Goal: Task Accomplishment & Management: Use online tool/utility

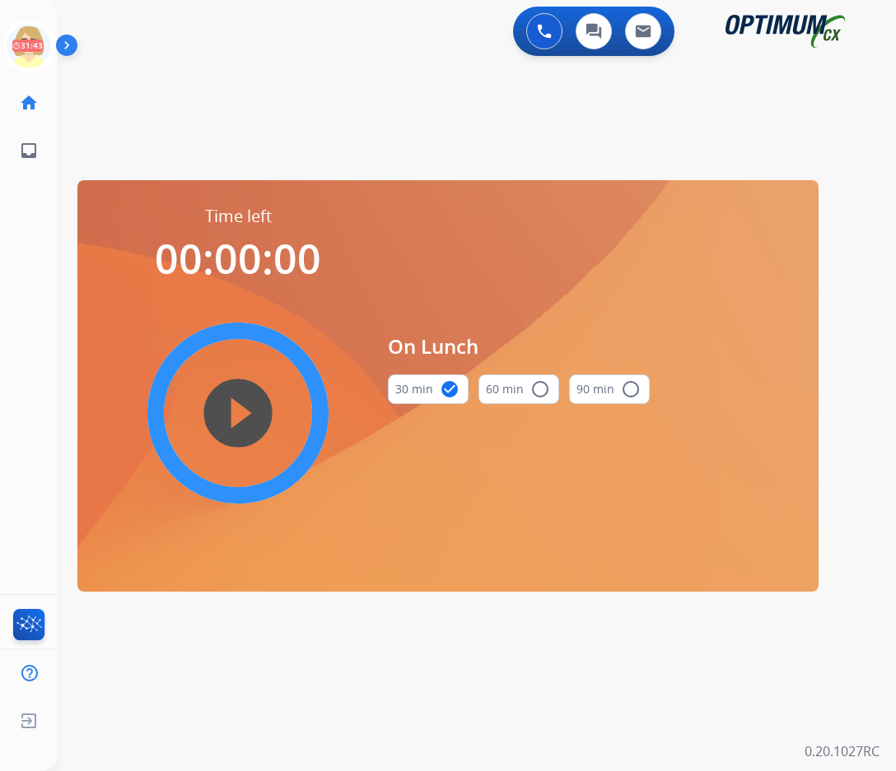
click at [132, 84] on div "swap_horiz Break voice bridge close_fullscreen Connect 3-Way Call merge_type Se…" at bounding box center [457, 98] width 799 height 79
click at [23, 35] on icon at bounding box center [29, 47] width 54 height 54
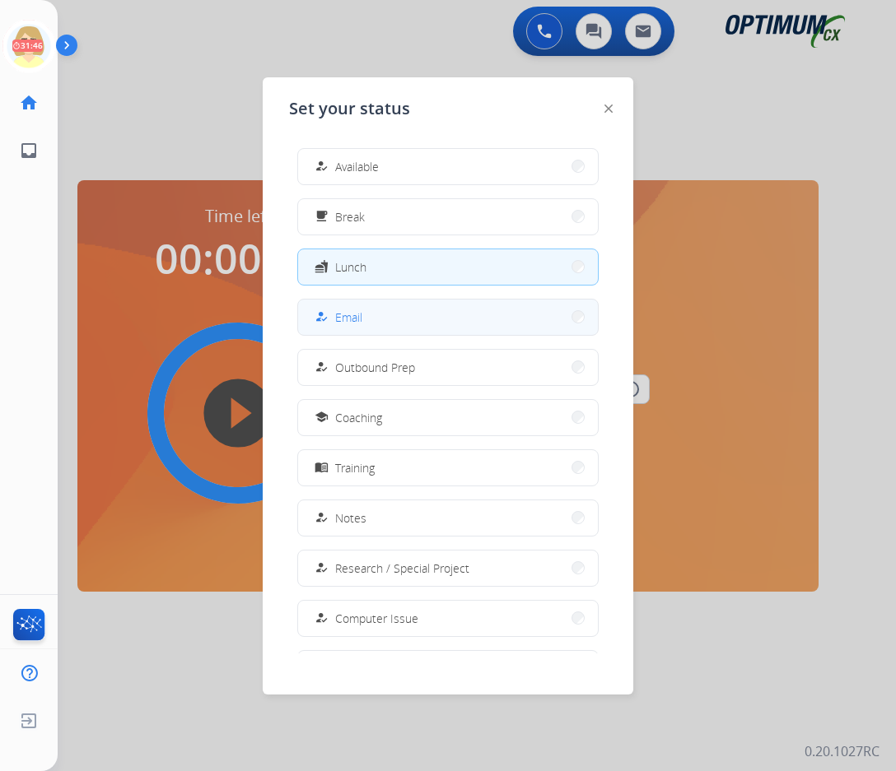
click at [351, 319] on span "Email" at bounding box center [348, 317] width 27 height 17
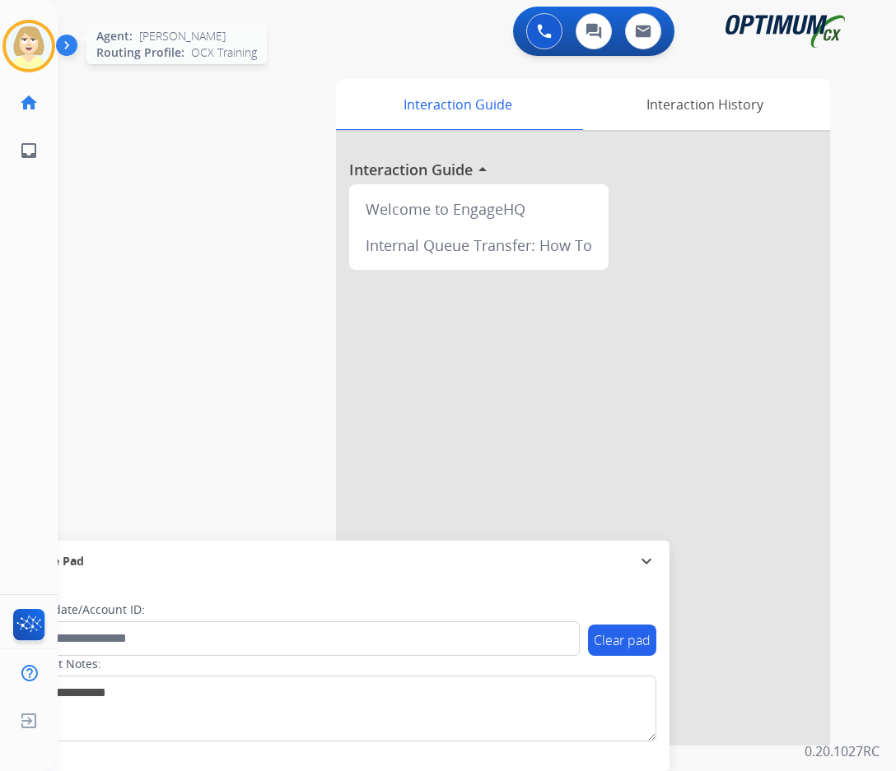
click at [34, 41] on img at bounding box center [29, 46] width 46 height 46
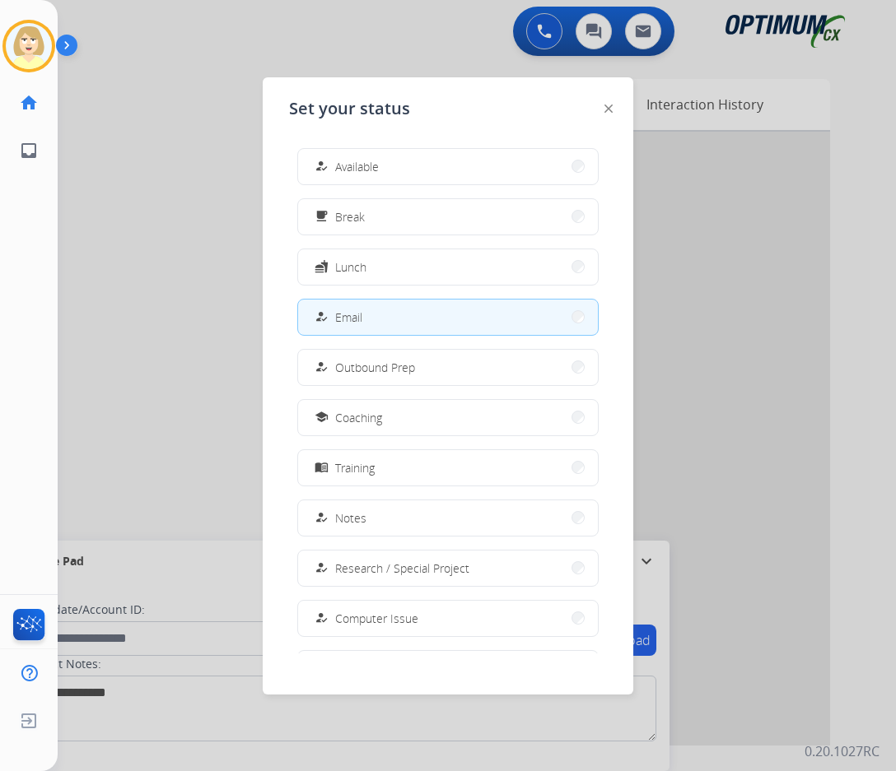
click at [366, 310] on button "how_to_reg Email" at bounding box center [448, 317] width 300 height 35
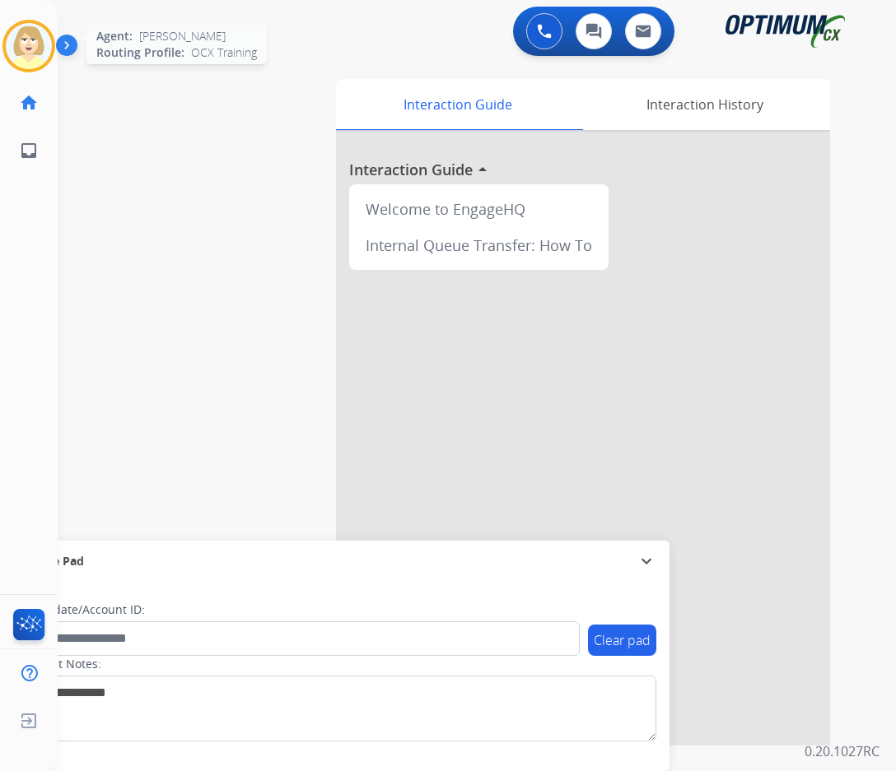
click at [26, 42] on img at bounding box center [29, 46] width 46 height 46
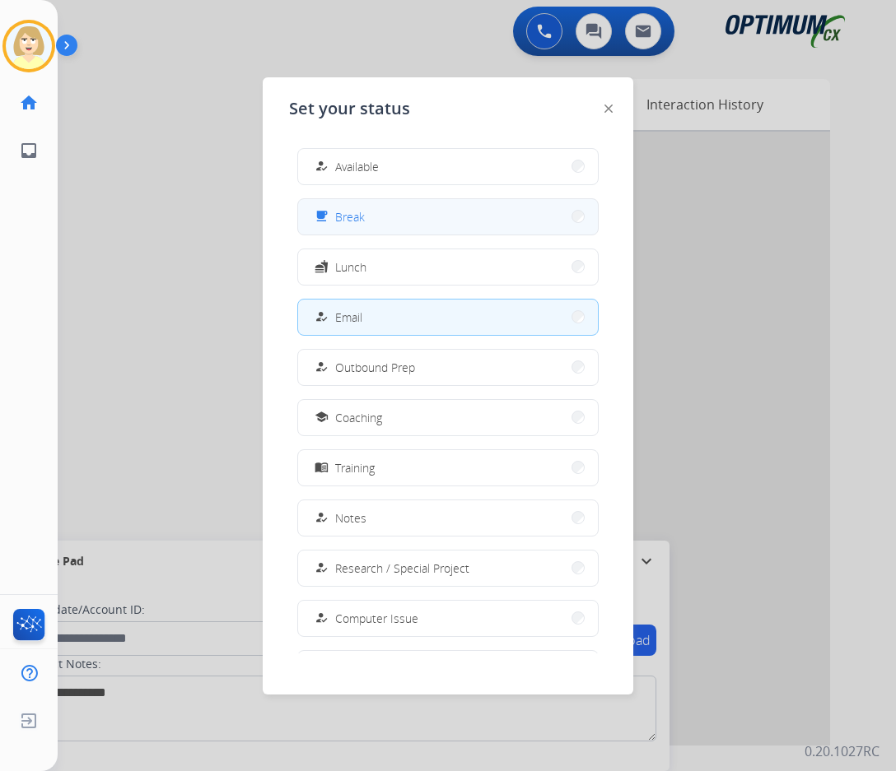
click at [353, 206] on button "free_breakfast Break" at bounding box center [448, 216] width 300 height 35
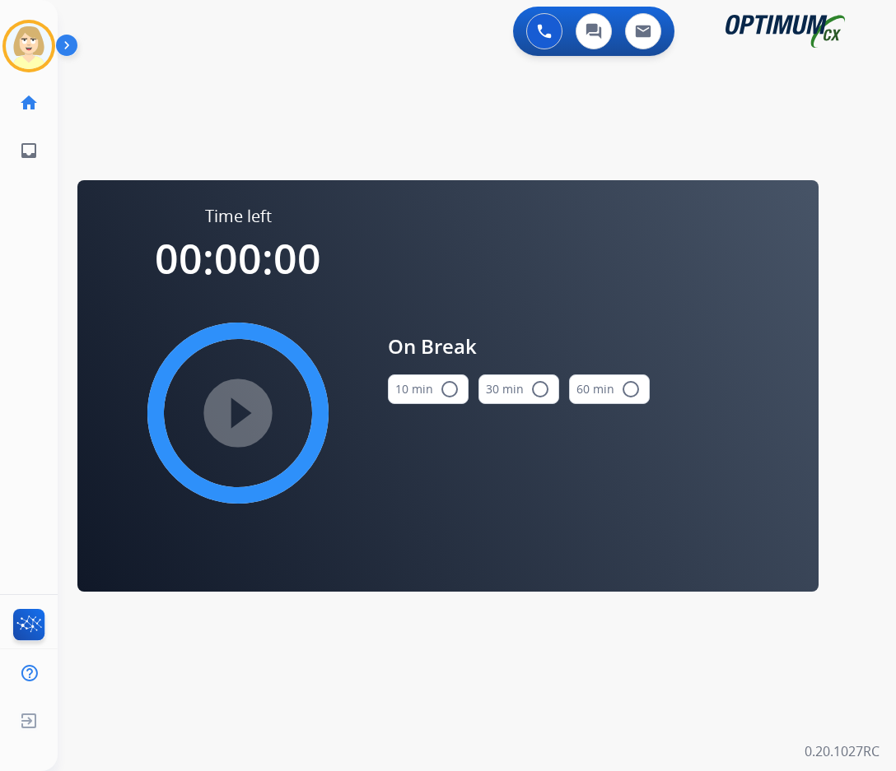
drag, startPoint x: 430, startPoint y: 384, endPoint x: 293, endPoint y: 389, distance: 136.8
click at [425, 384] on button "10 min radio_button_unchecked" at bounding box center [428, 390] width 81 height 30
click at [240, 409] on mat-icon "play_circle_filled" at bounding box center [238, 413] width 20 height 20
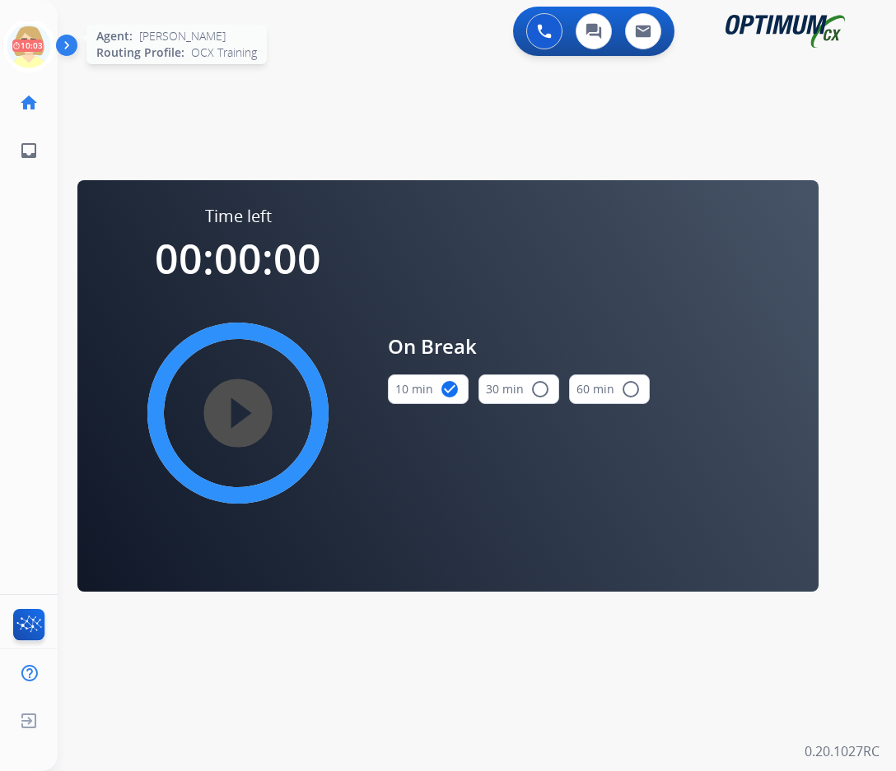
click at [27, 37] on icon at bounding box center [29, 47] width 54 height 54
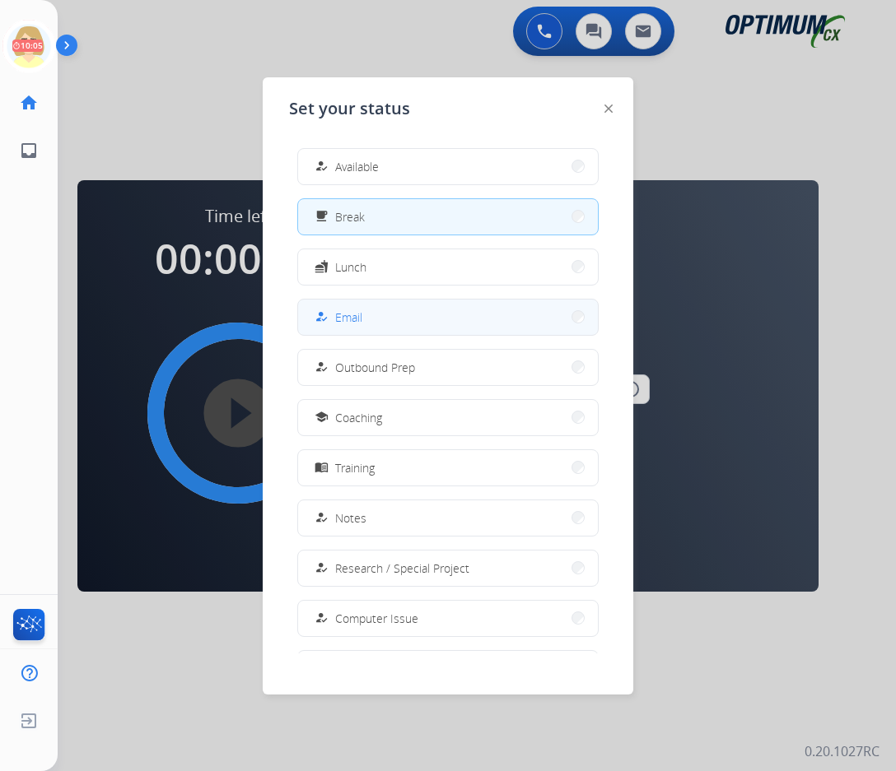
click at [347, 314] on span "Email" at bounding box center [348, 317] width 27 height 17
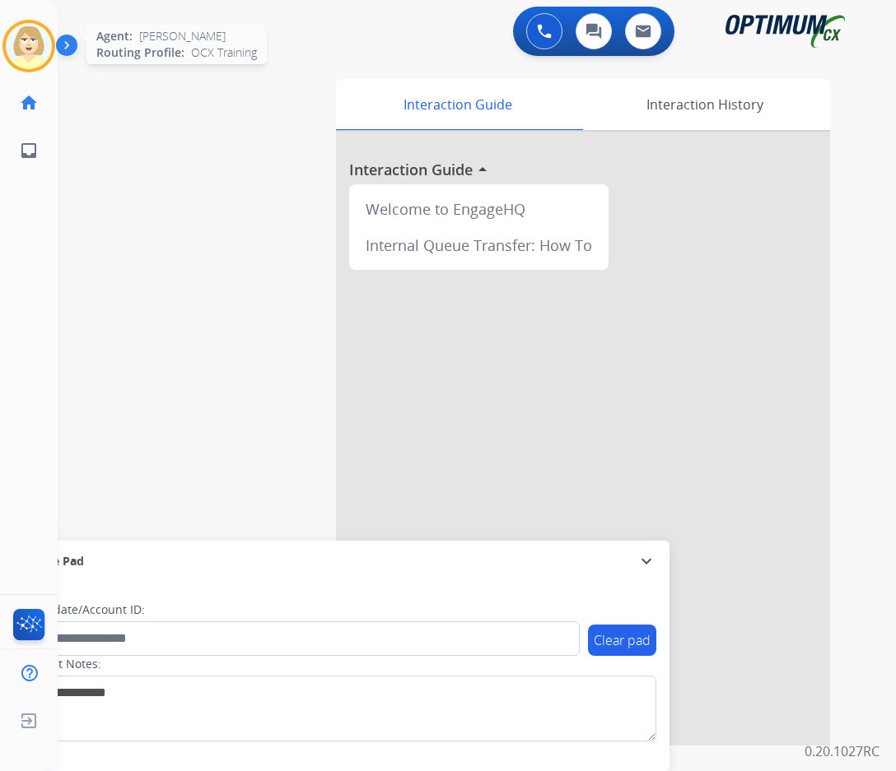
click at [30, 42] on img at bounding box center [29, 46] width 46 height 46
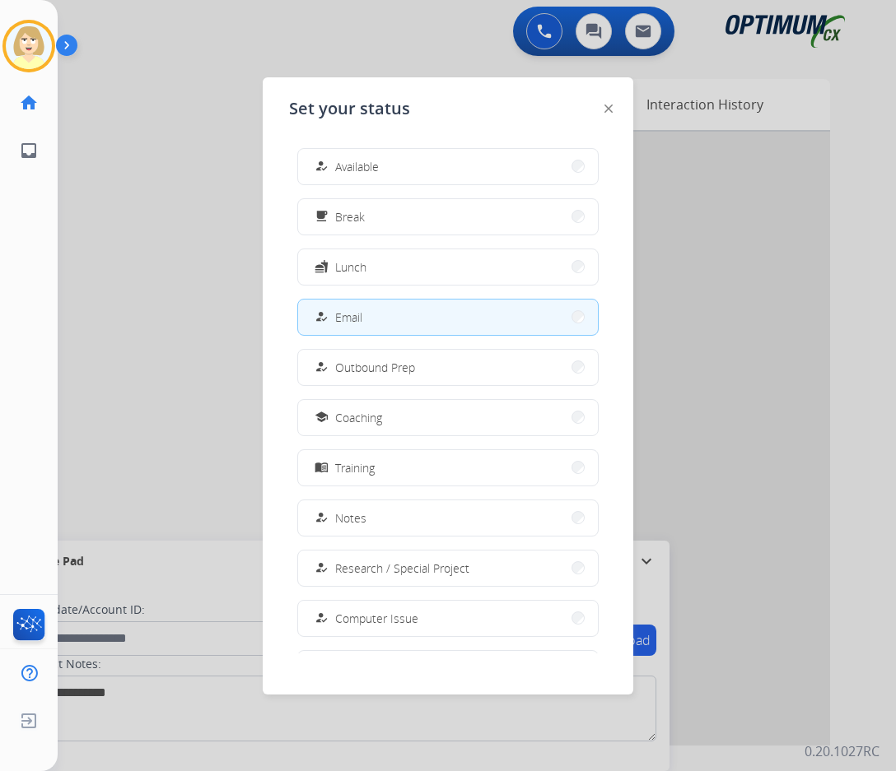
click at [366, 315] on button "how_to_reg Email" at bounding box center [448, 317] width 300 height 35
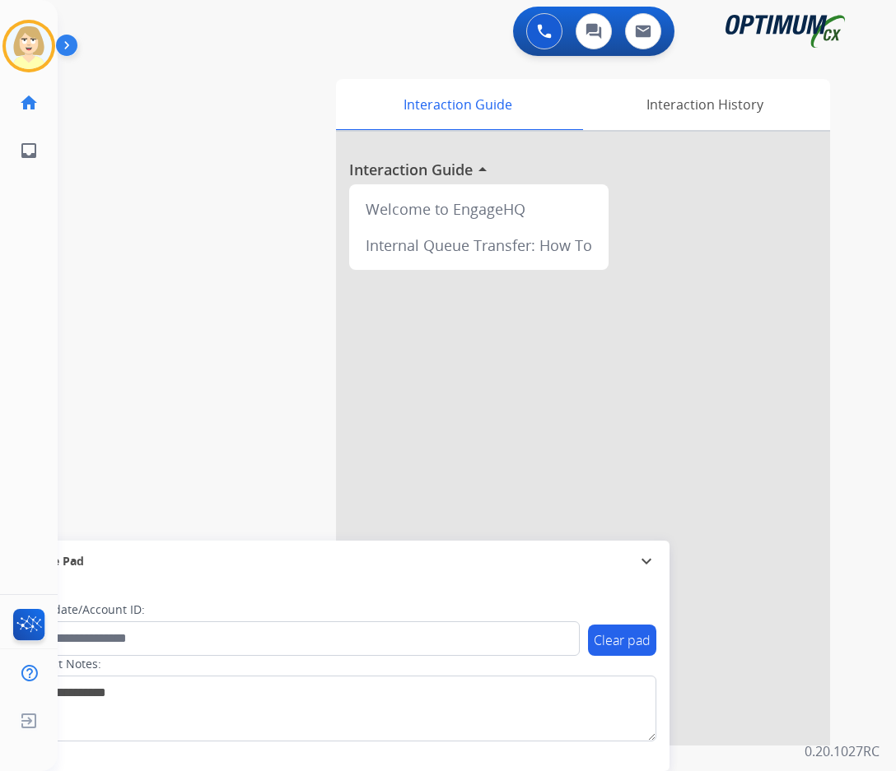
click at [122, 216] on div "swap_horiz Break voice bridge close_fullscreen Connect 3-Way Call merge_type Se…" at bounding box center [457, 402] width 799 height 687
drag, startPoint x: 228, startPoint y: 110, endPoint x: 240, endPoint y: 42, distance: 69.3
click at [228, 109] on div "swap_horiz Break voice bridge close_fullscreen Connect 3-Way Call merge_type Se…" at bounding box center [457, 402] width 799 height 687
